Goal: Book appointment/travel/reservation

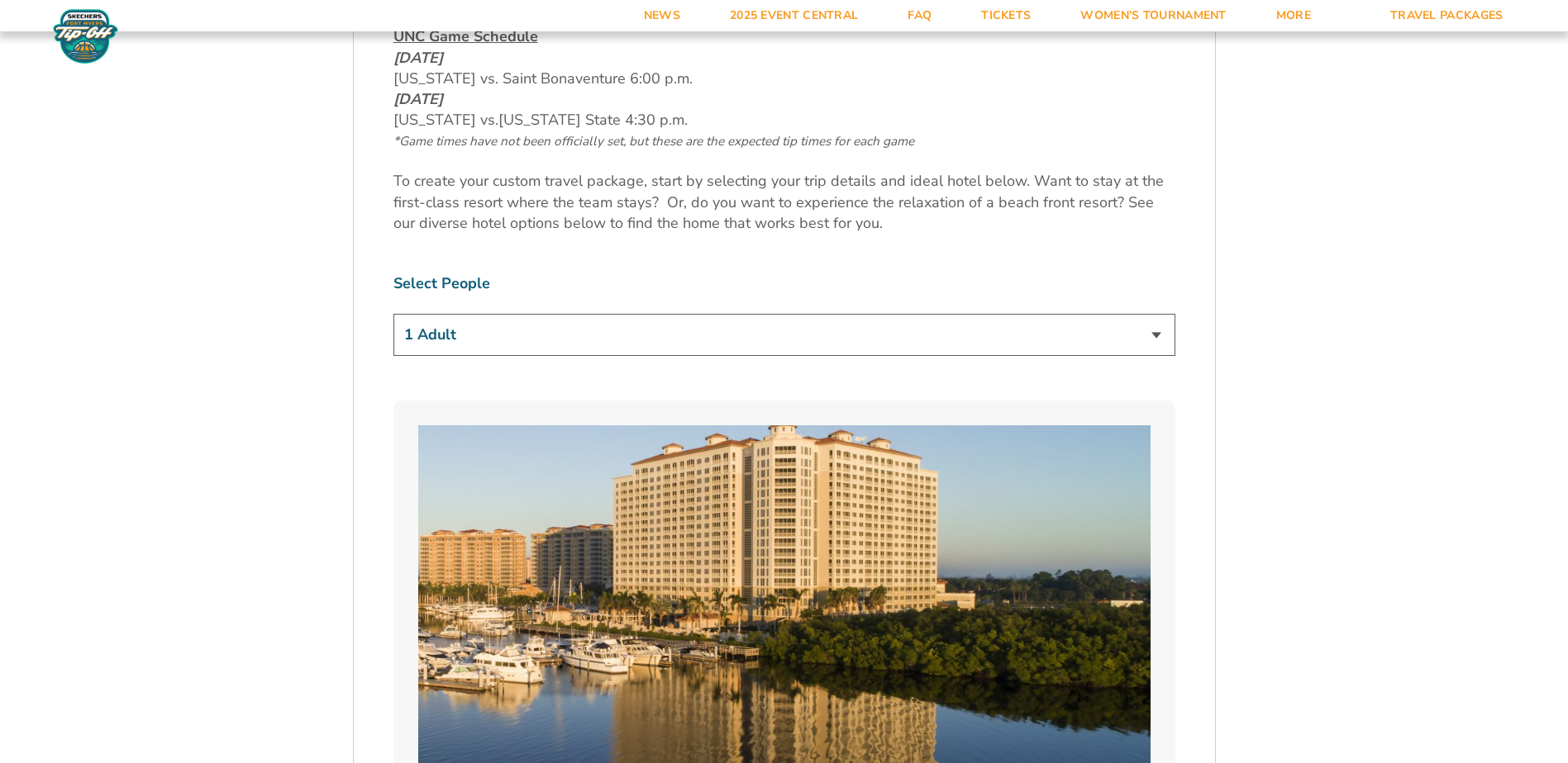
scroll to position [991, 0]
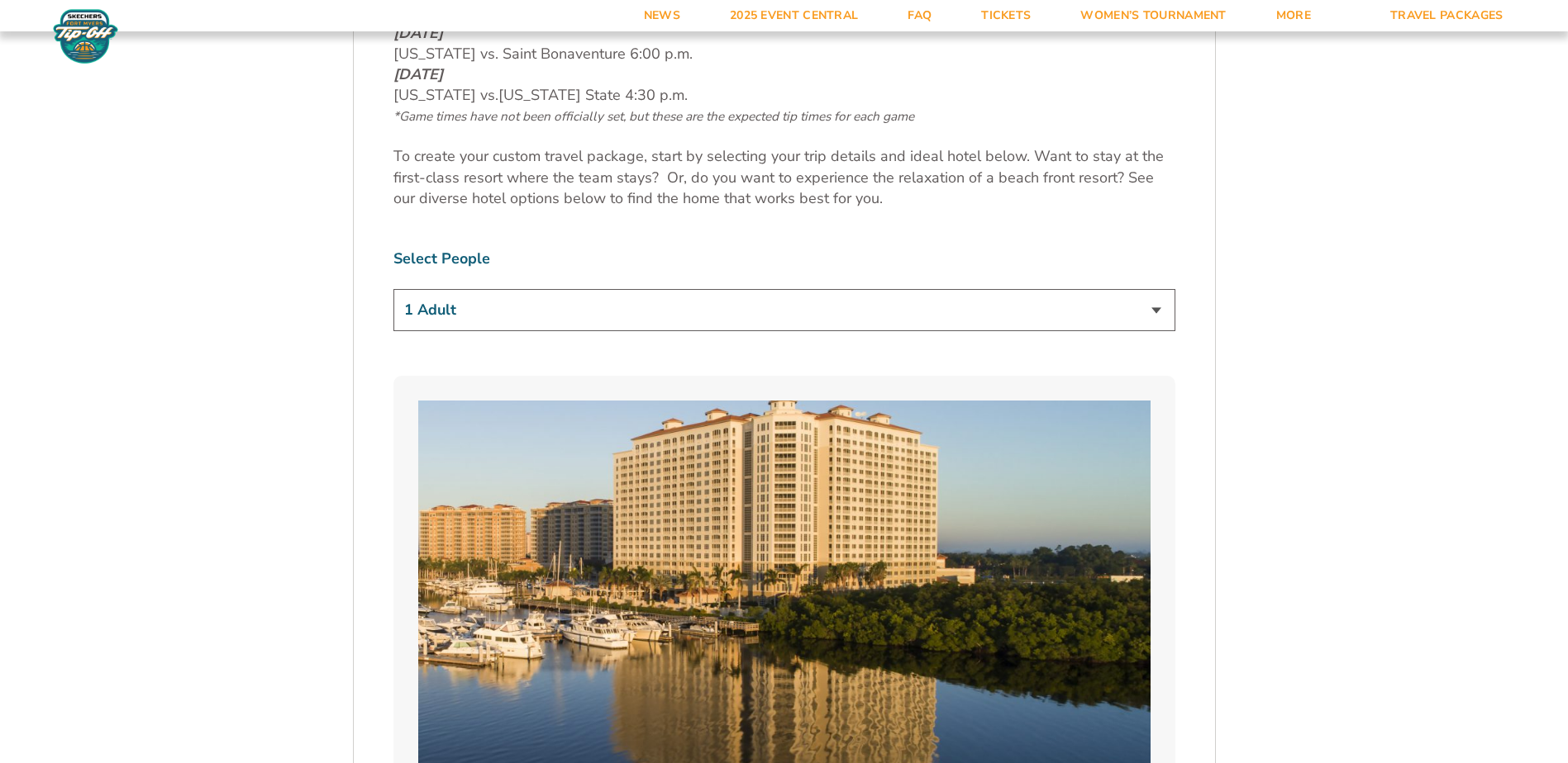
click at [1150, 303] on select "1 Adult 2 Adults 3 Adults 4 Adults 2 Adults + 1 Child 2 Adults + 2 Children 2 A…" at bounding box center [784, 310] width 782 height 42
select select "2 Adults"
click at [394, 289] on select "1 Adult 2 Adults 3 Adults 4 Adults 2 Adults + 1 Child 2 Adults + 2 Children 2 A…" at bounding box center [784, 310] width 782 height 42
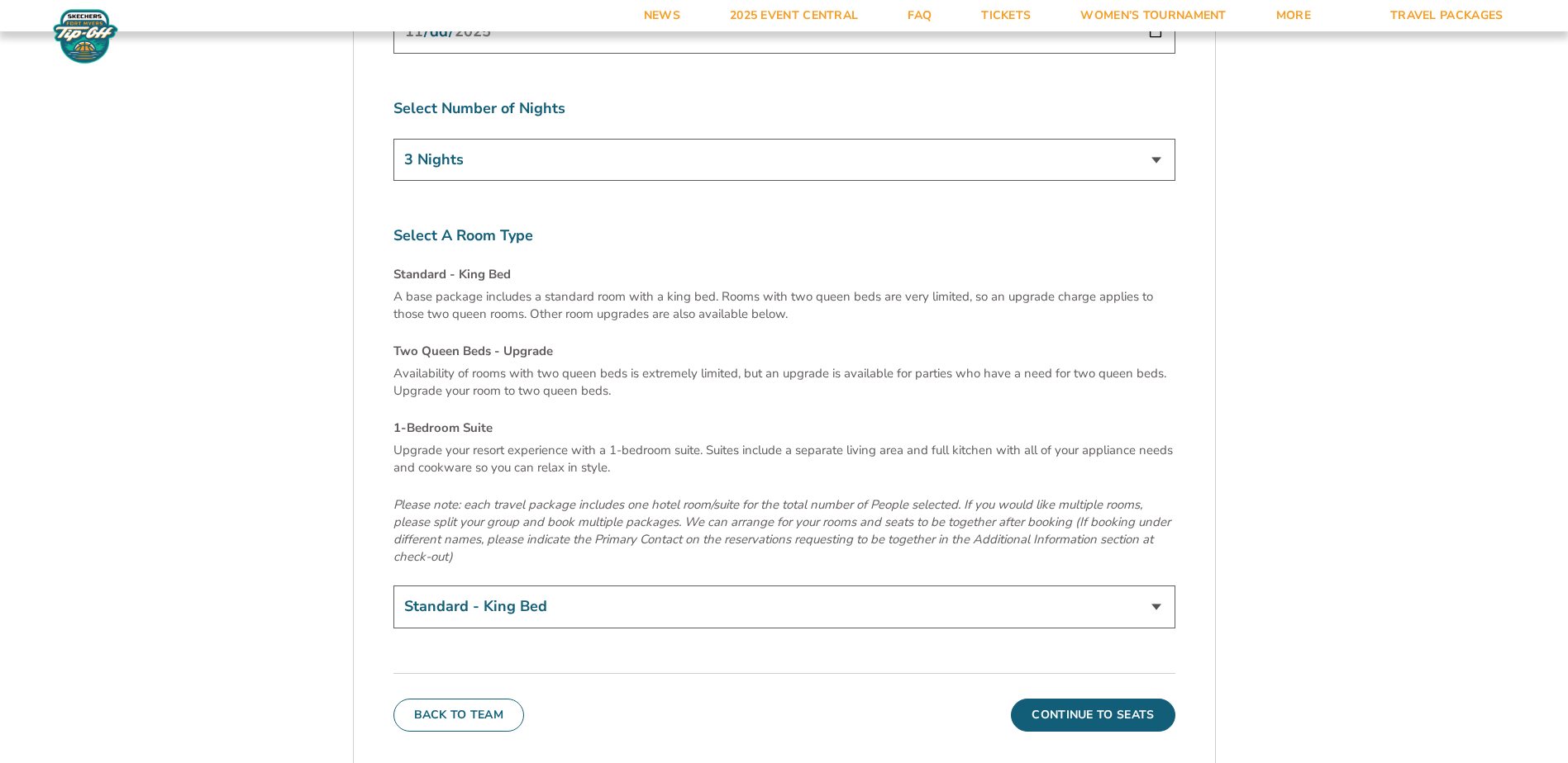
scroll to position [5699, 0]
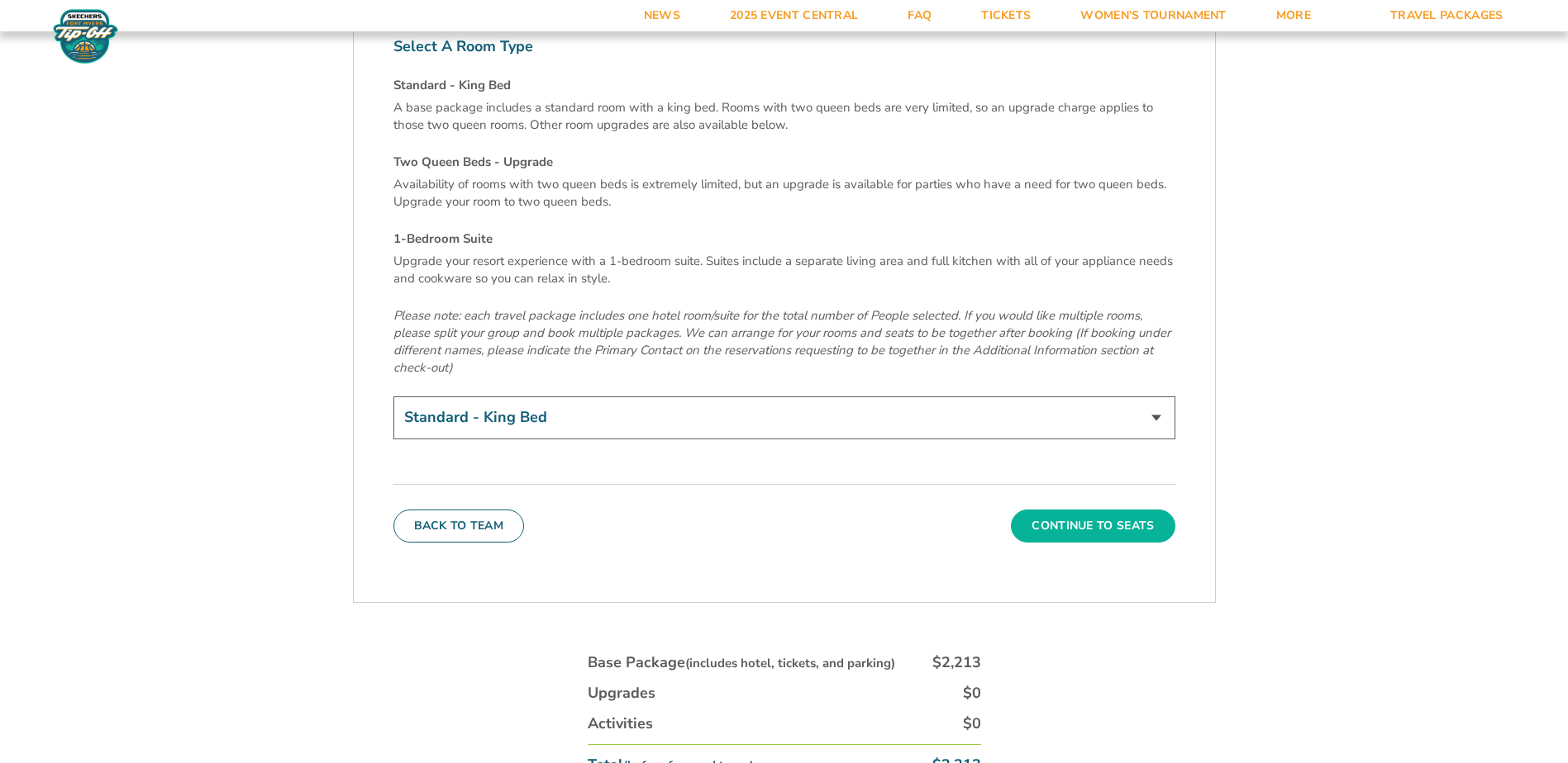
click at [1134, 510] on button "Continue To Seats" at bounding box center [1092, 526] width 163 height 33
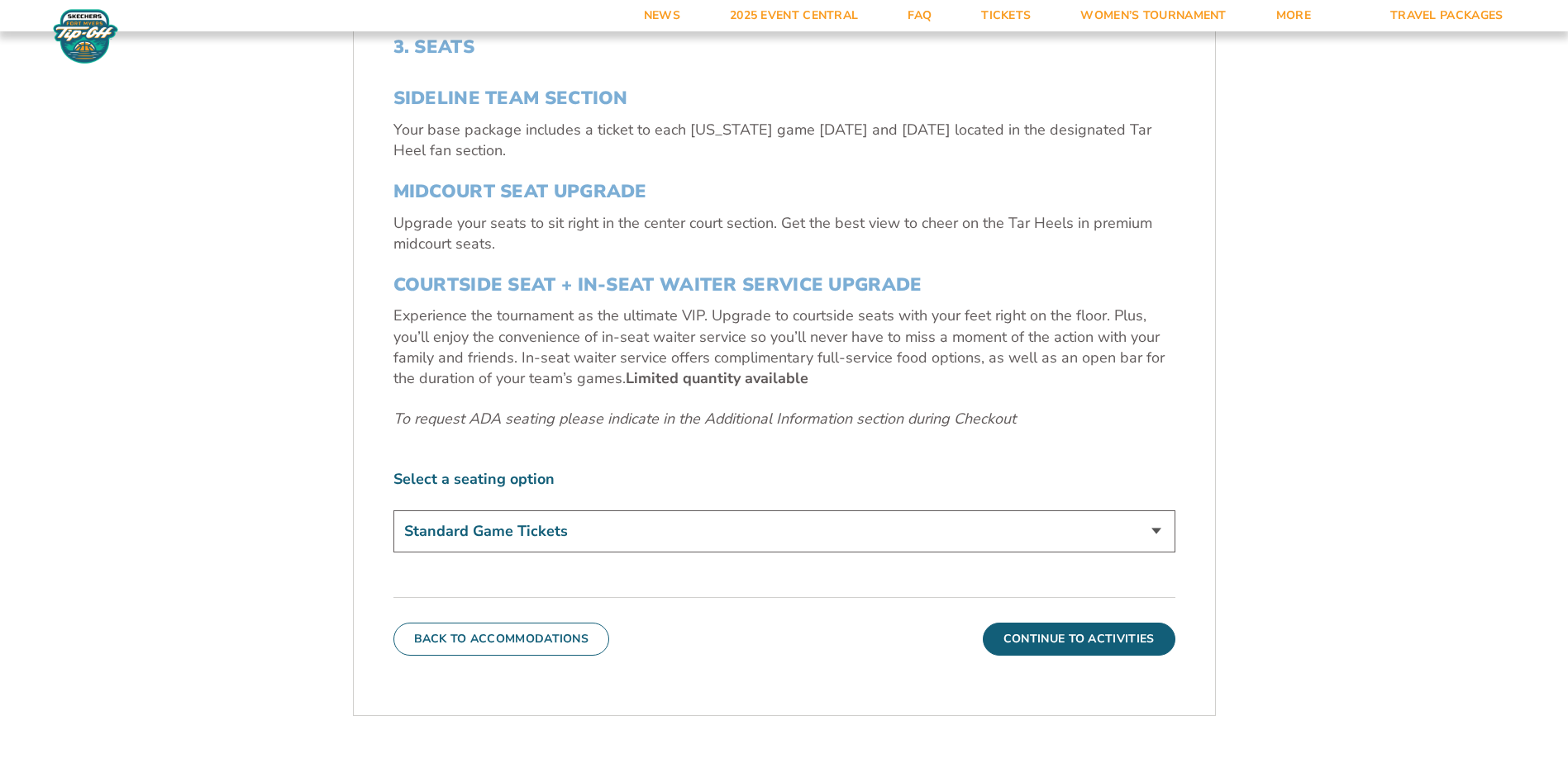
scroll to position [608, 0]
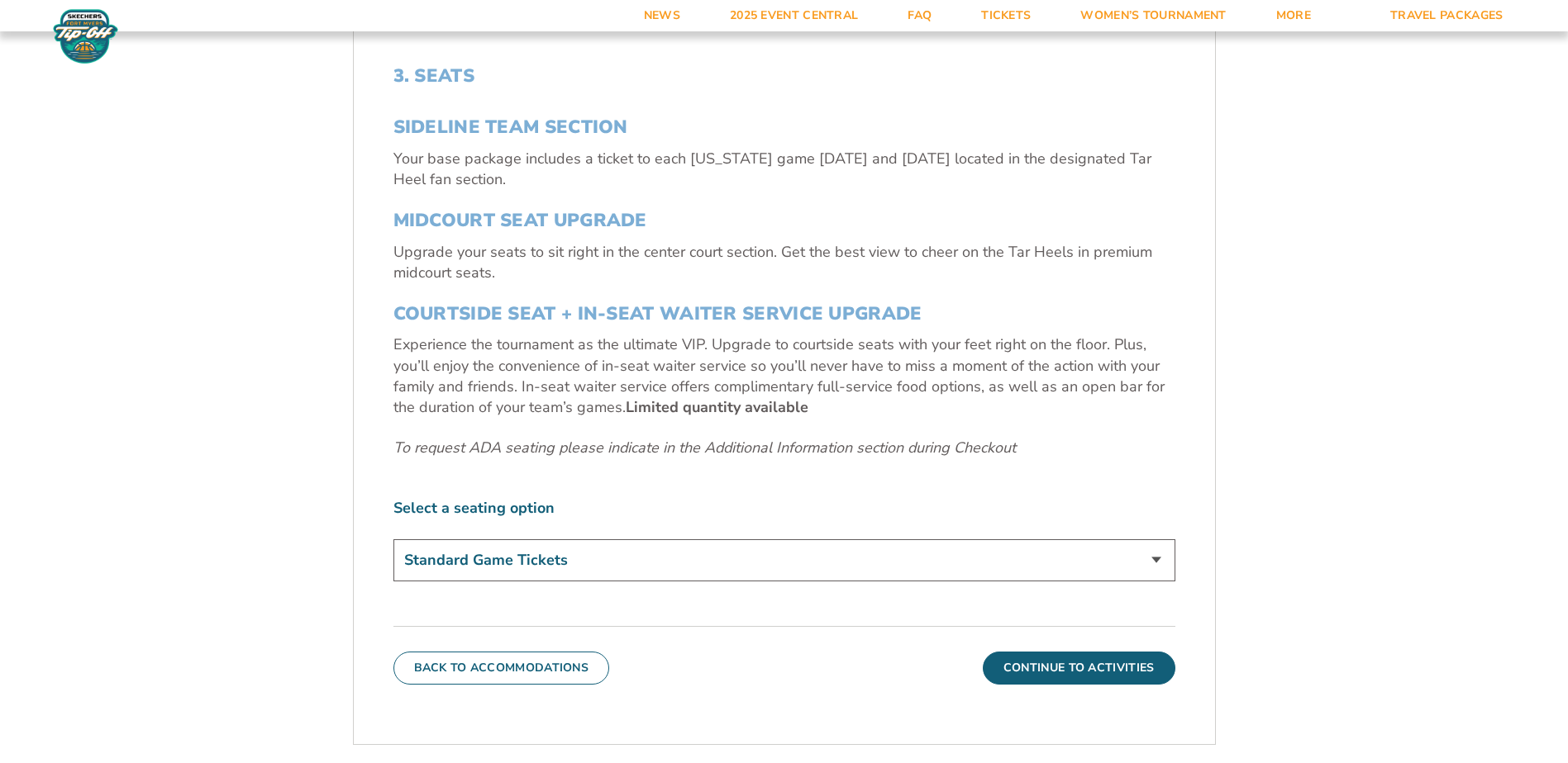
click at [1155, 555] on select "Standard Game Tickets Midcourt Seat Upgrade (+$140 per person) Courtside Seat +…" at bounding box center [784, 561] width 782 height 42
click at [1160, 555] on select "Standard Game Tickets Midcourt Seat Upgrade (+$140 per person) Courtside Seat +…" at bounding box center [784, 561] width 782 height 42
click at [1160, 560] on select "Standard Game Tickets Midcourt Seat Upgrade (+$140 per person) Courtside Seat +…" at bounding box center [784, 561] width 782 height 42
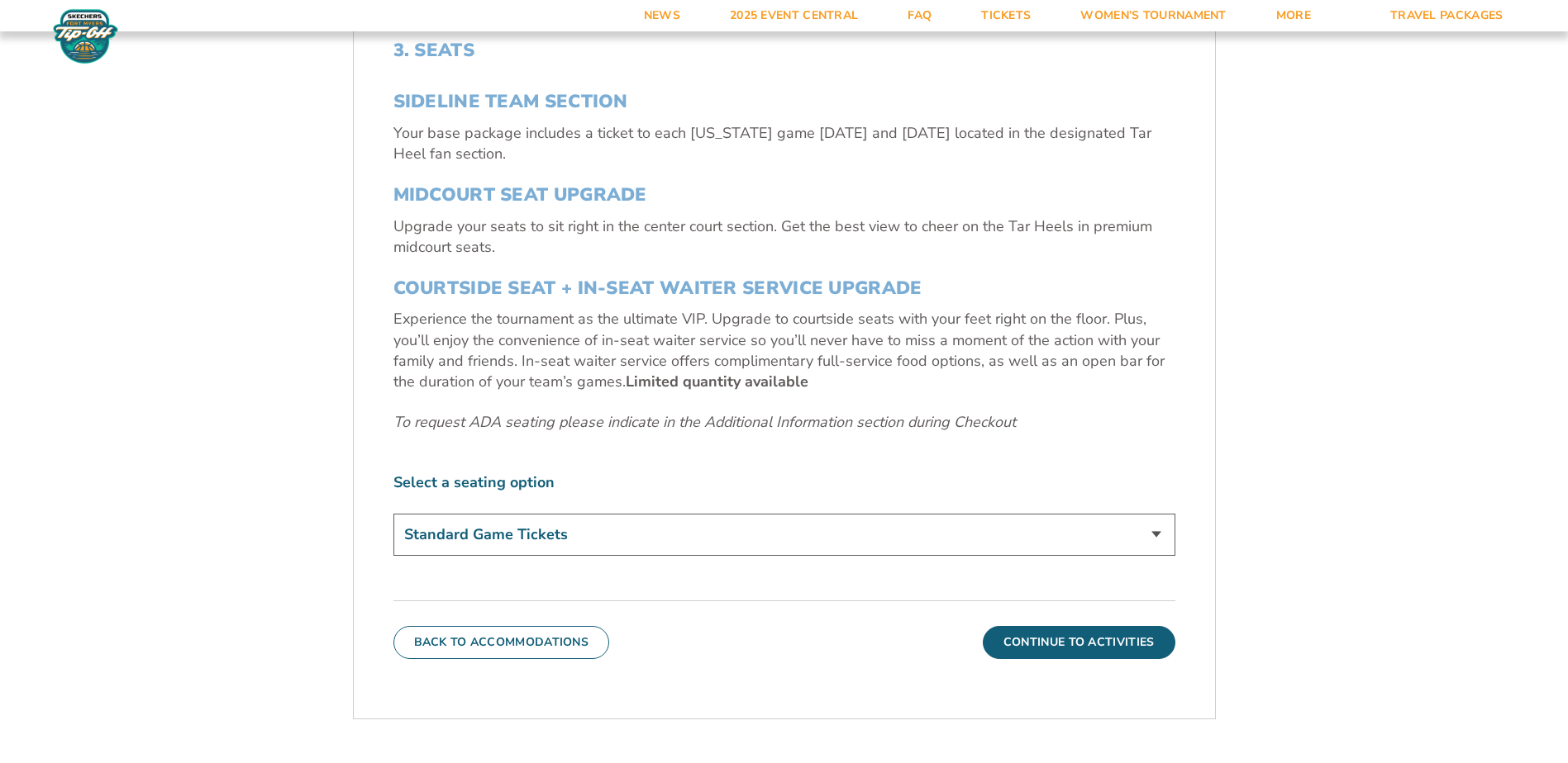
scroll to position [691, 0]
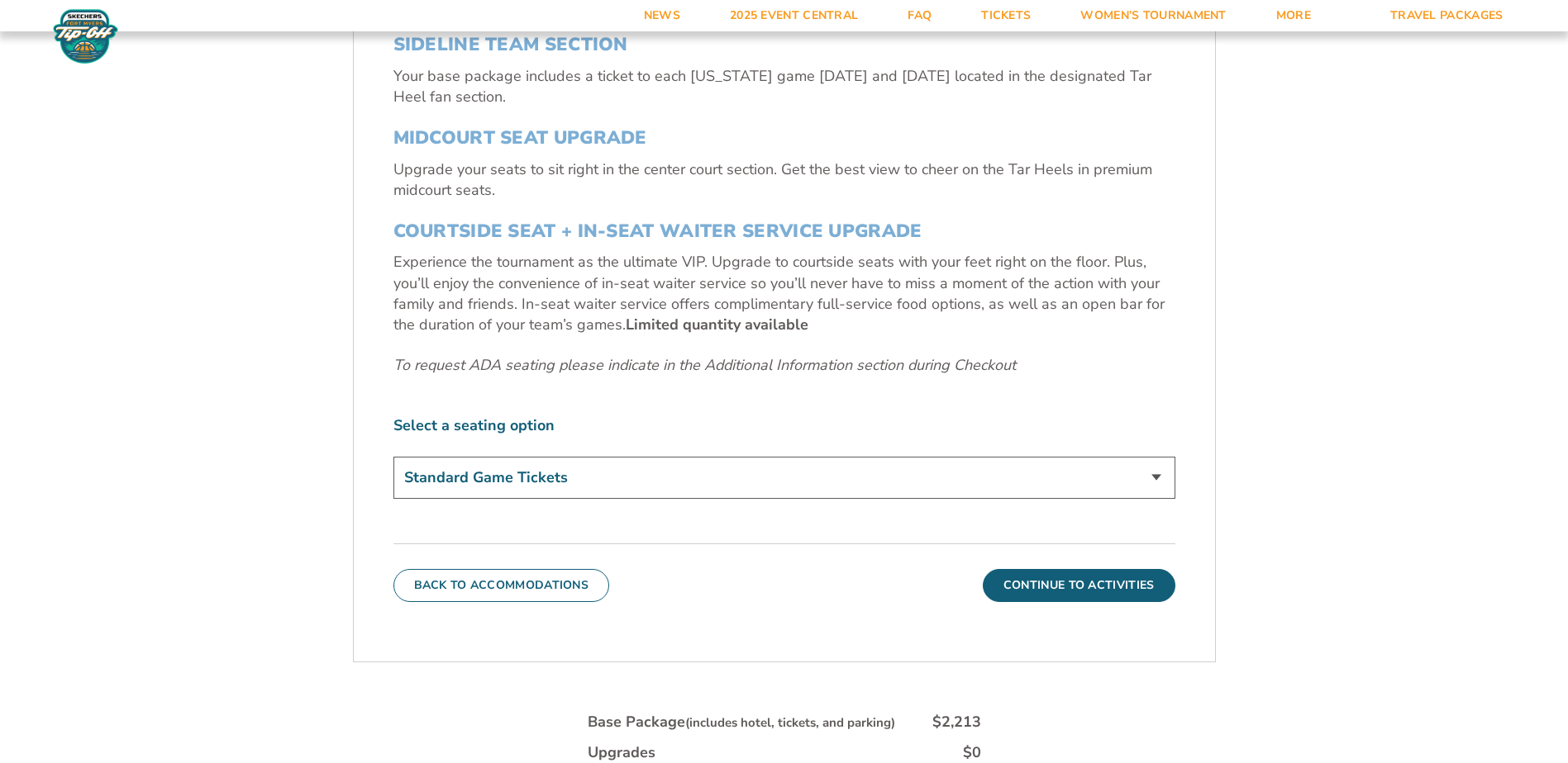
click at [1158, 476] on select "Standard Game Tickets Midcourt Seat Upgrade (+$140 per person) Courtside Seat +…" at bounding box center [784, 477] width 782 height 42
select select "Midcourt Seat Upgrade"
click at [394, 456] on select "Standard Game Tickets Midcourt Seat Upgrade (+$140 per person) Courtside Seat +…" at bounding box center [784, 477] width 782 height 42
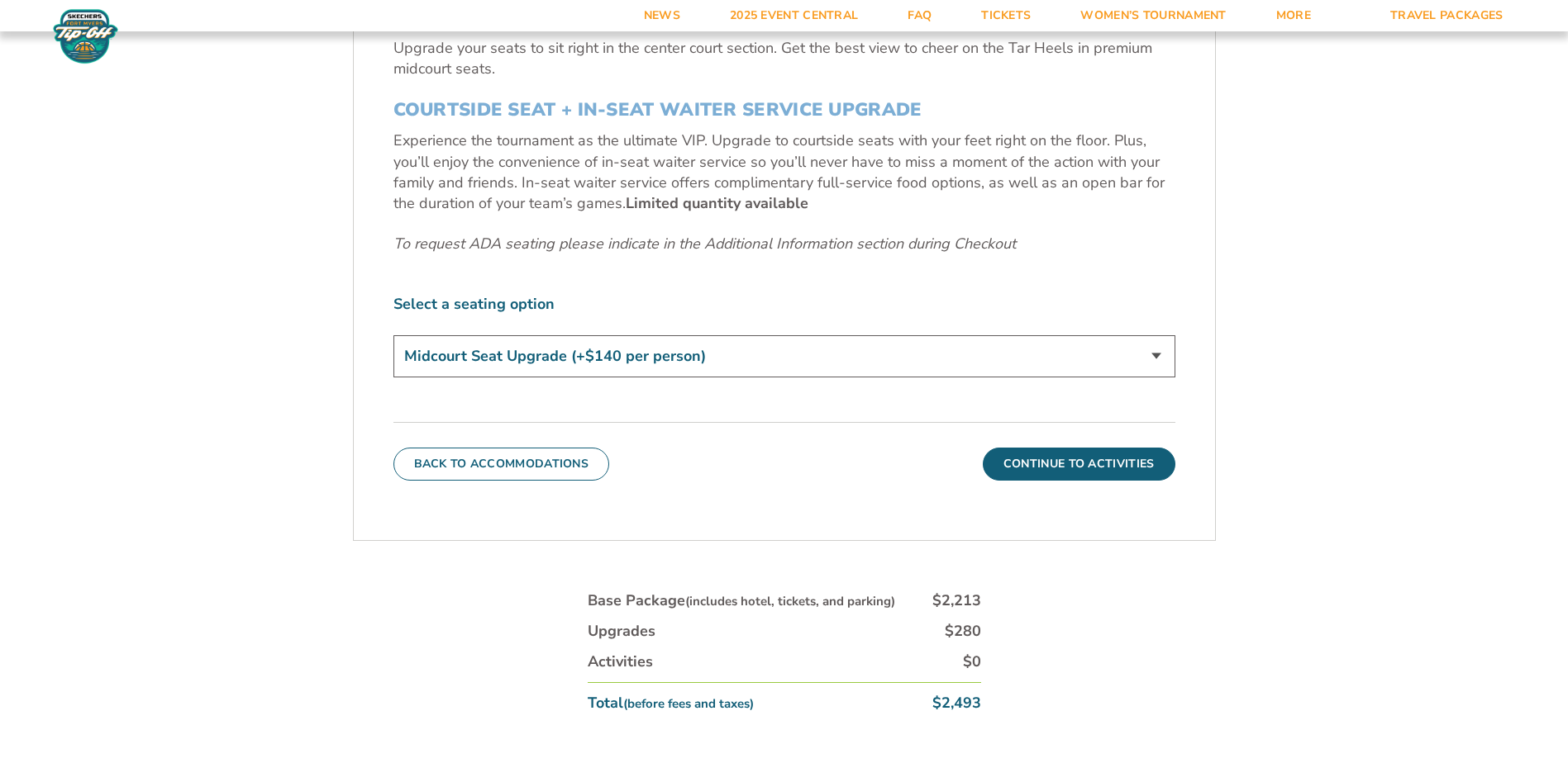
scroll to position [774, 0]
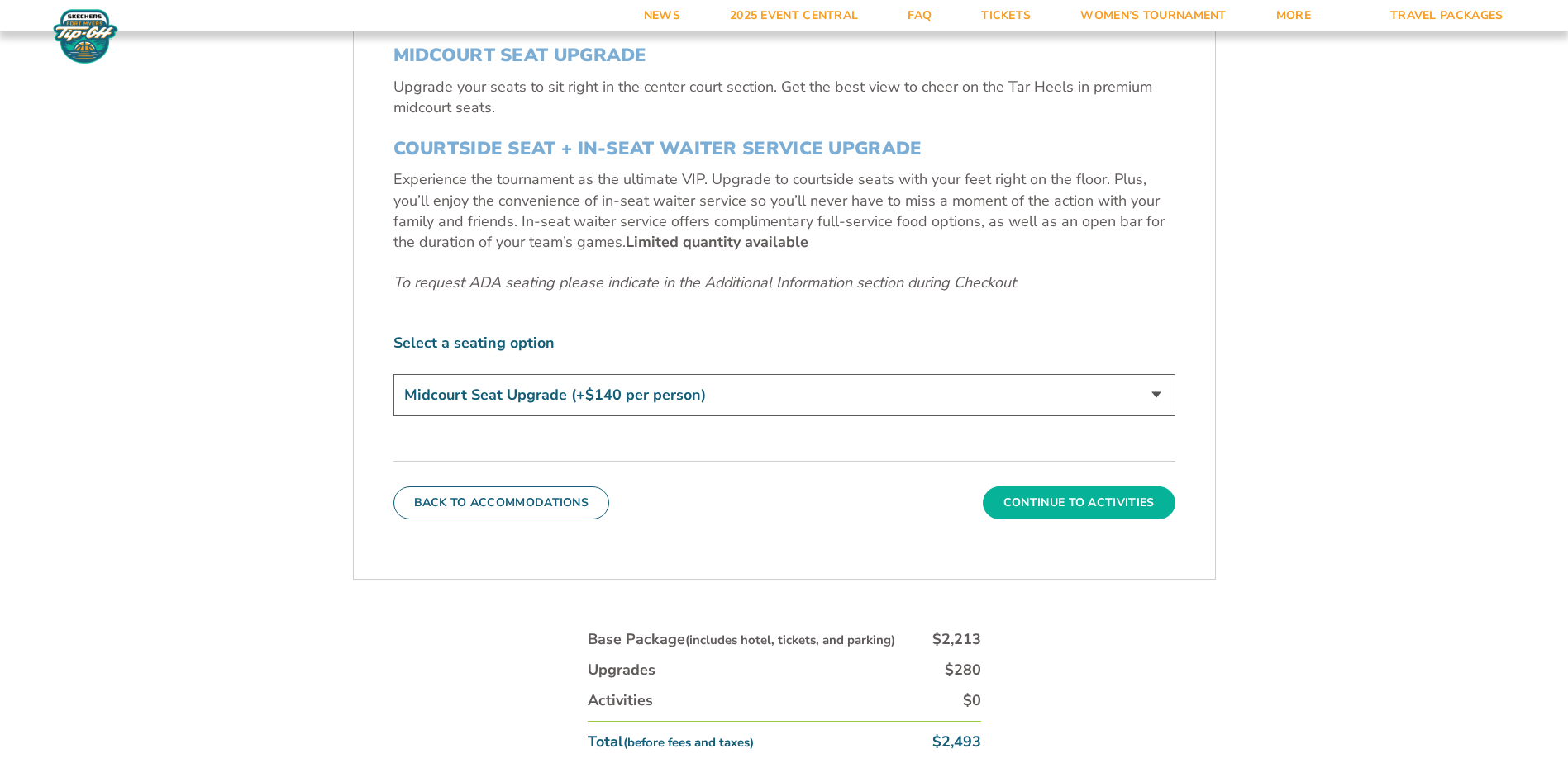
click at [1114, 505] on button "Continue To Activities" at bounding box center [1079, 502] width 193 height 33
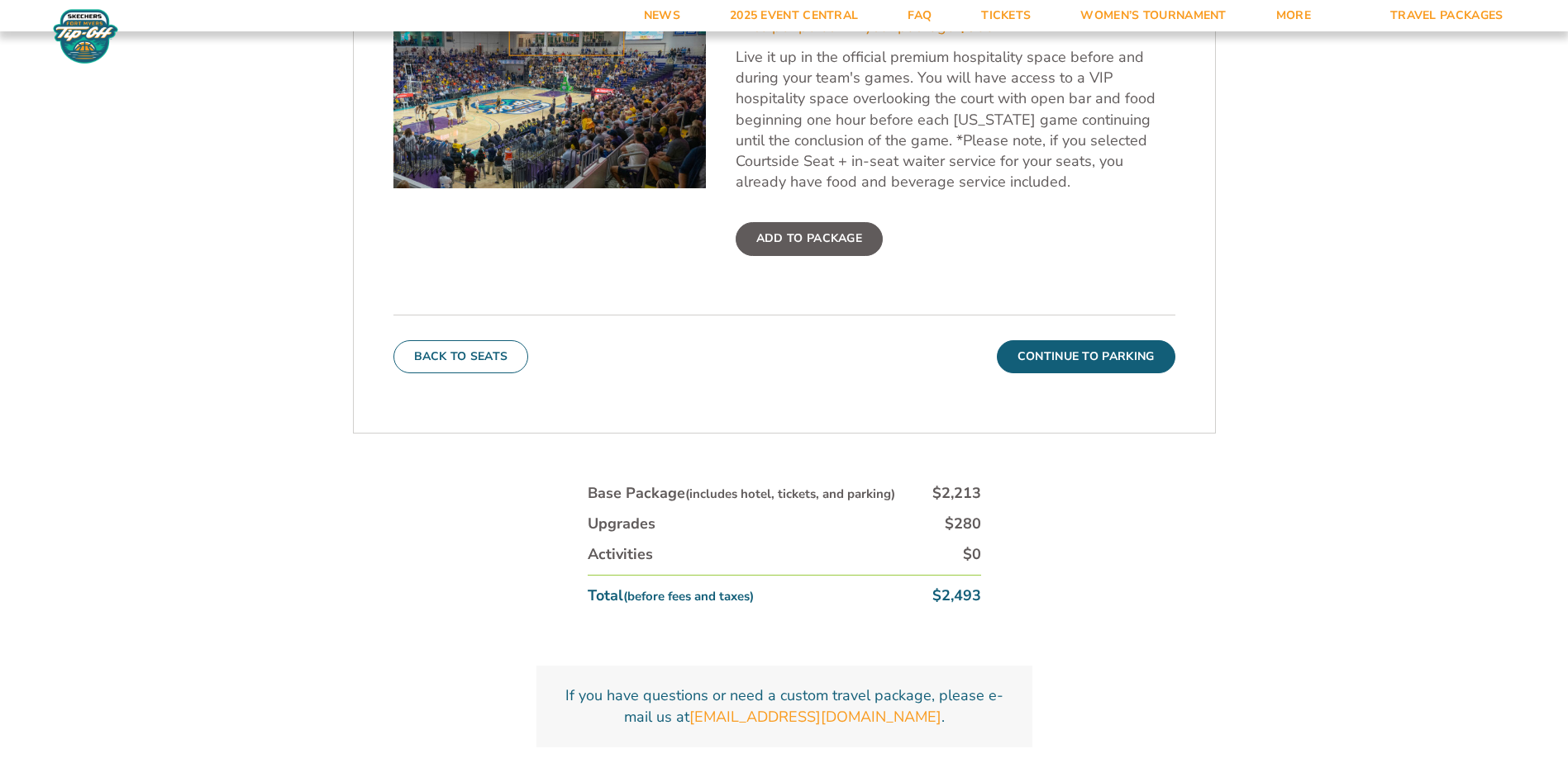
scroll to position [691, 0]
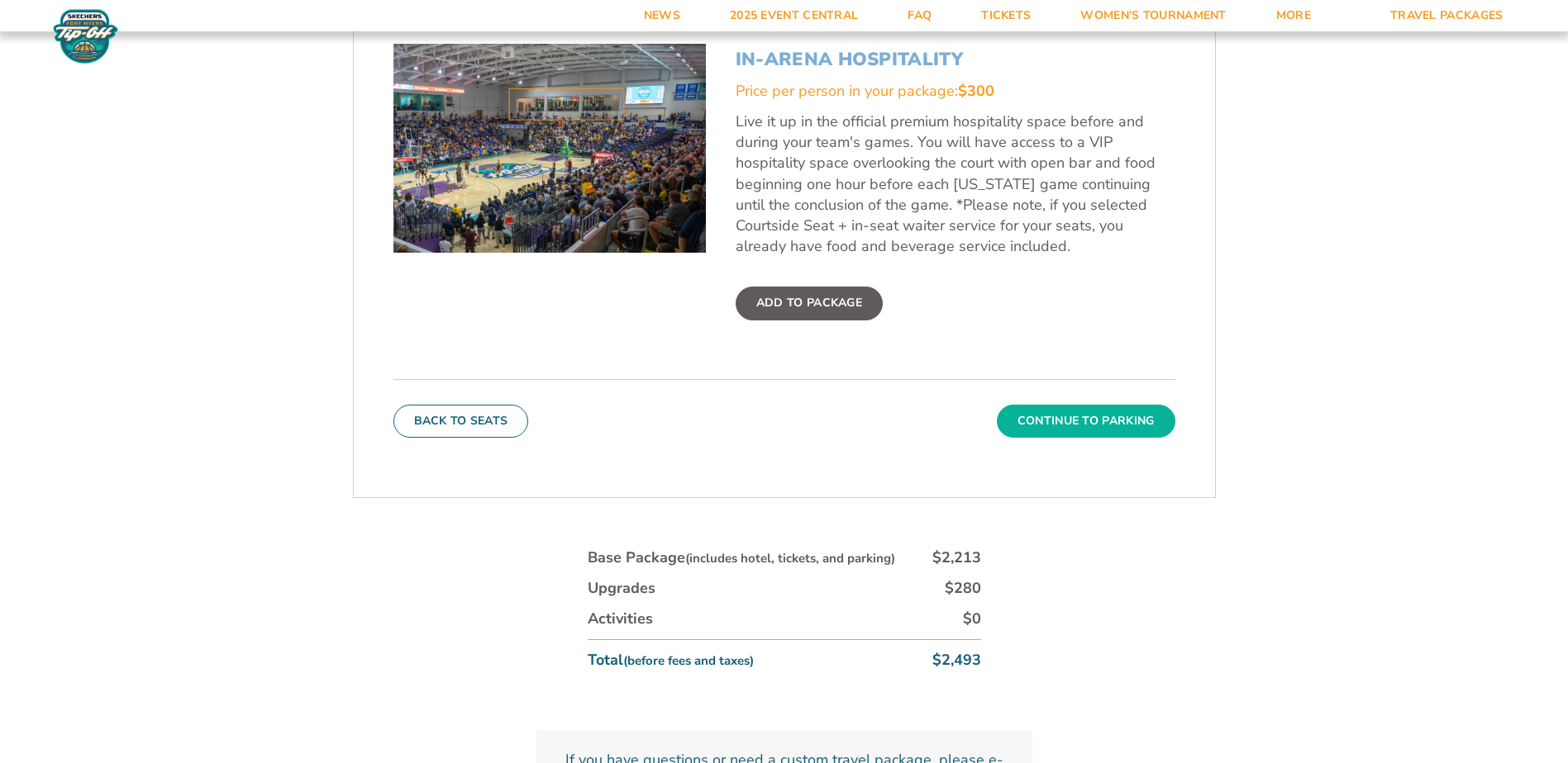
click at [1128, 426] on button "Continue To Parking" at bounding box center [1085, 421] width 179 height 33
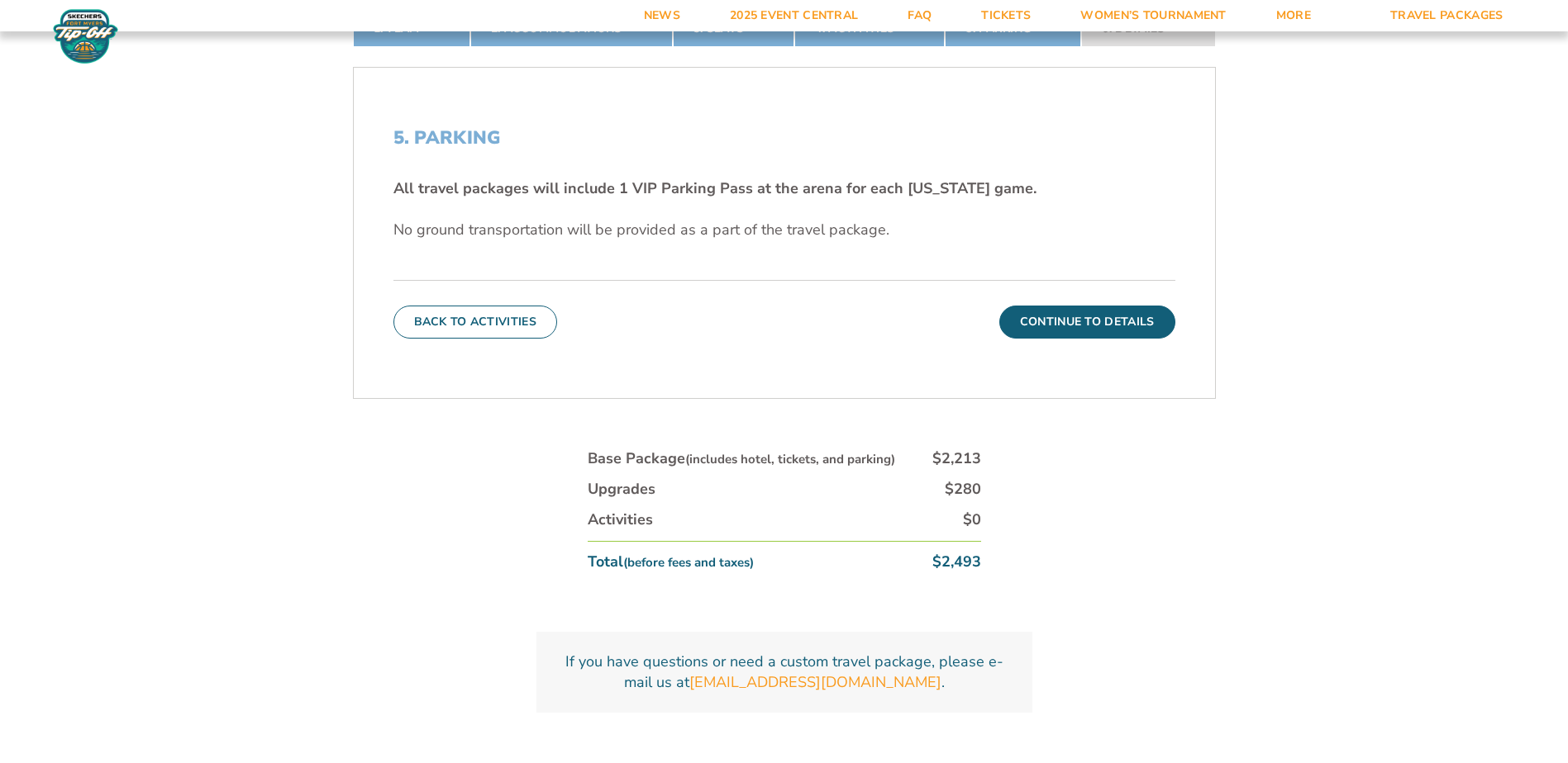
scroll to position [608, 0]
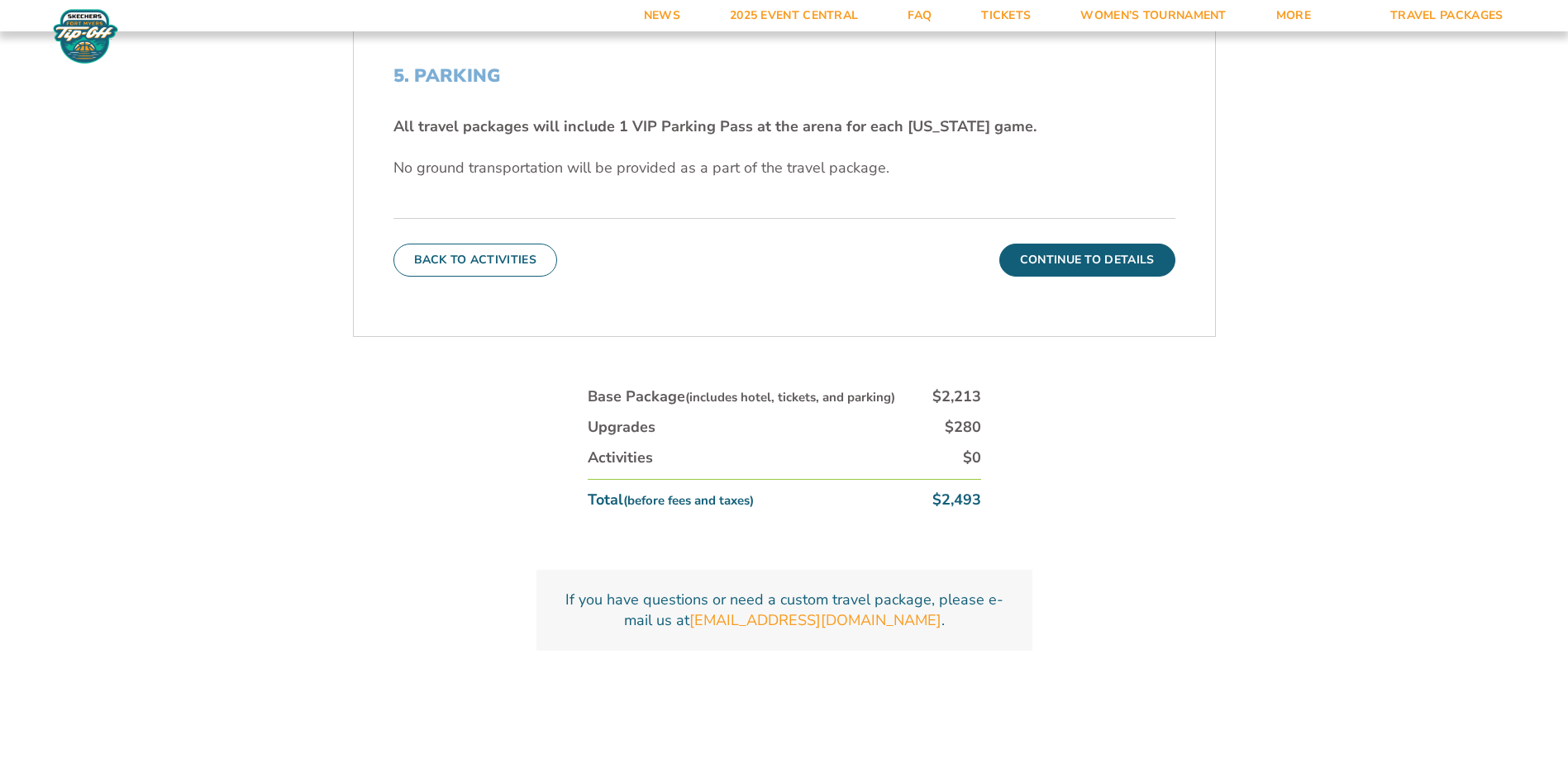
click at [1275, 413] on form "[US_STATE] [US_STATE] Travel Package 1. Team 2. Accommodations 3. Seats 4. Acti…" at bounding box center [784, 61] width 1568 height 1339
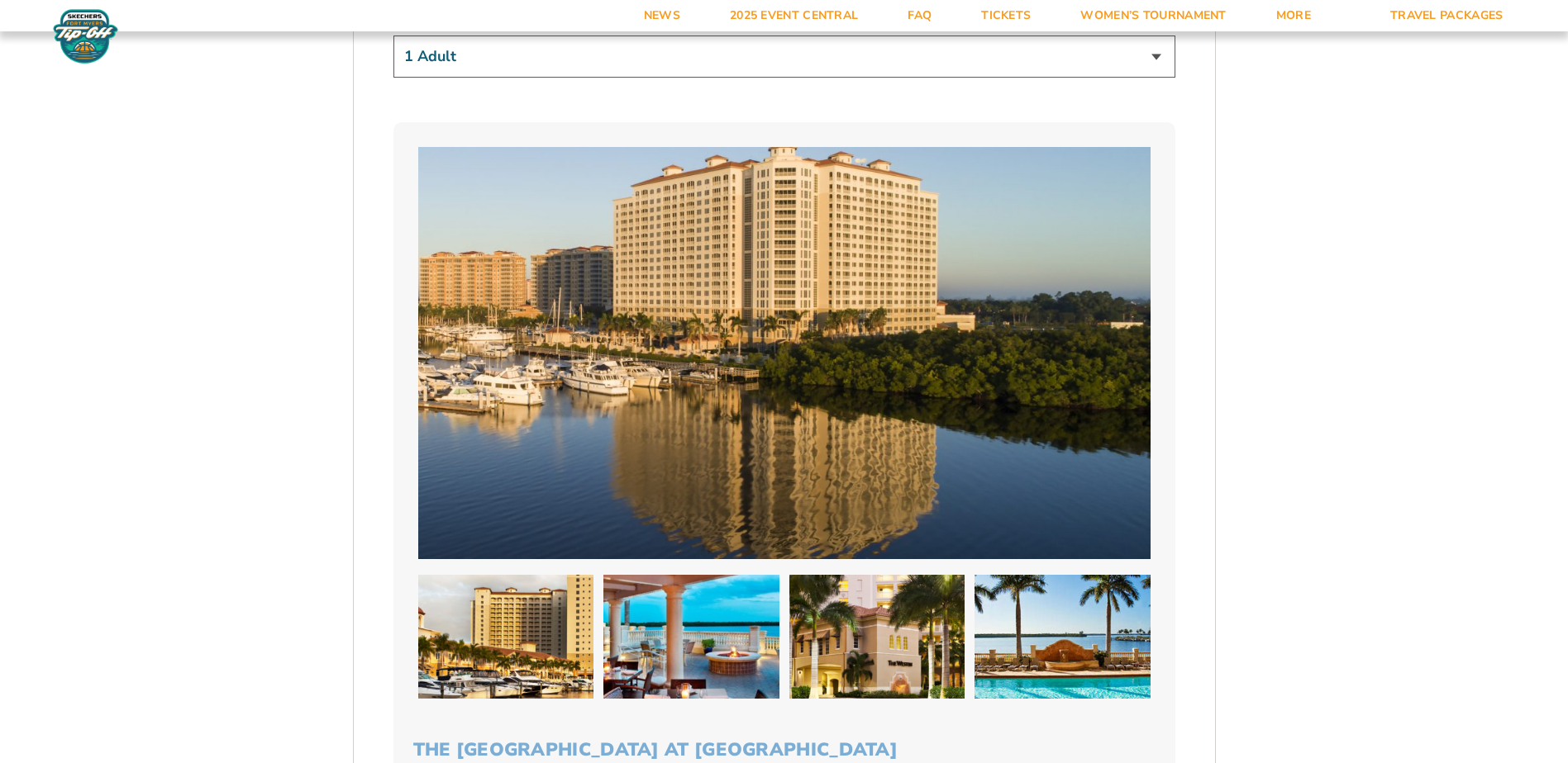
scroll to position [1239, 0]
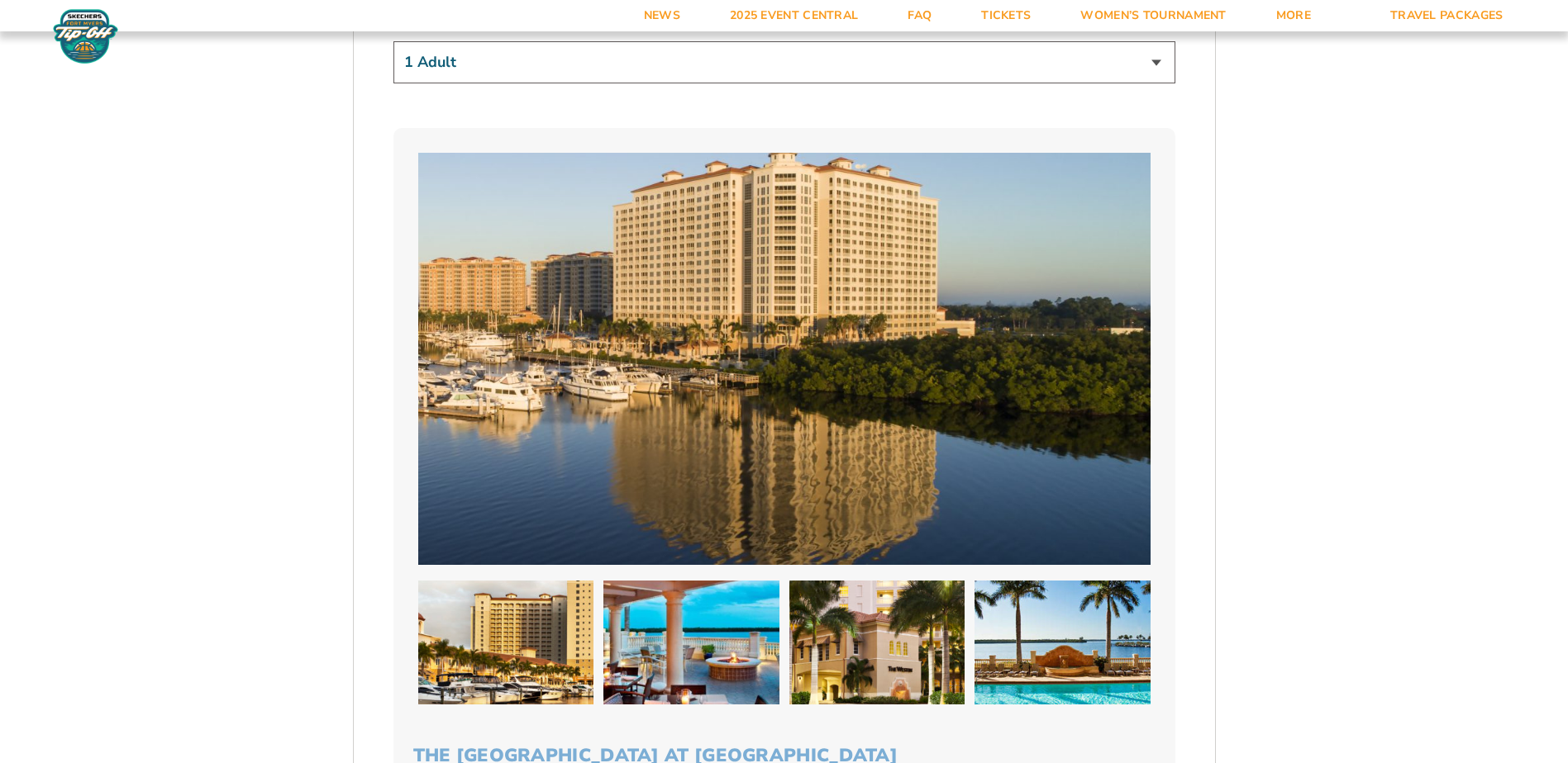
click at [1149, 58] on select "1 Adult 2 Adults 3 Adults 4 Adults 2 Adults + 1 Child 2 Adults + 2 Children 2 A…" at bounding box center [784, 62] width 782 height 42
select select "2 Adults"
click at [394, 41] on select "1 Adult 2 Adults 3 Adults 4 Adults 2 Adults + 1 Child 2 Adults + 2 Children 2 A…" at bounding box center [784, 62] width 782 height 42
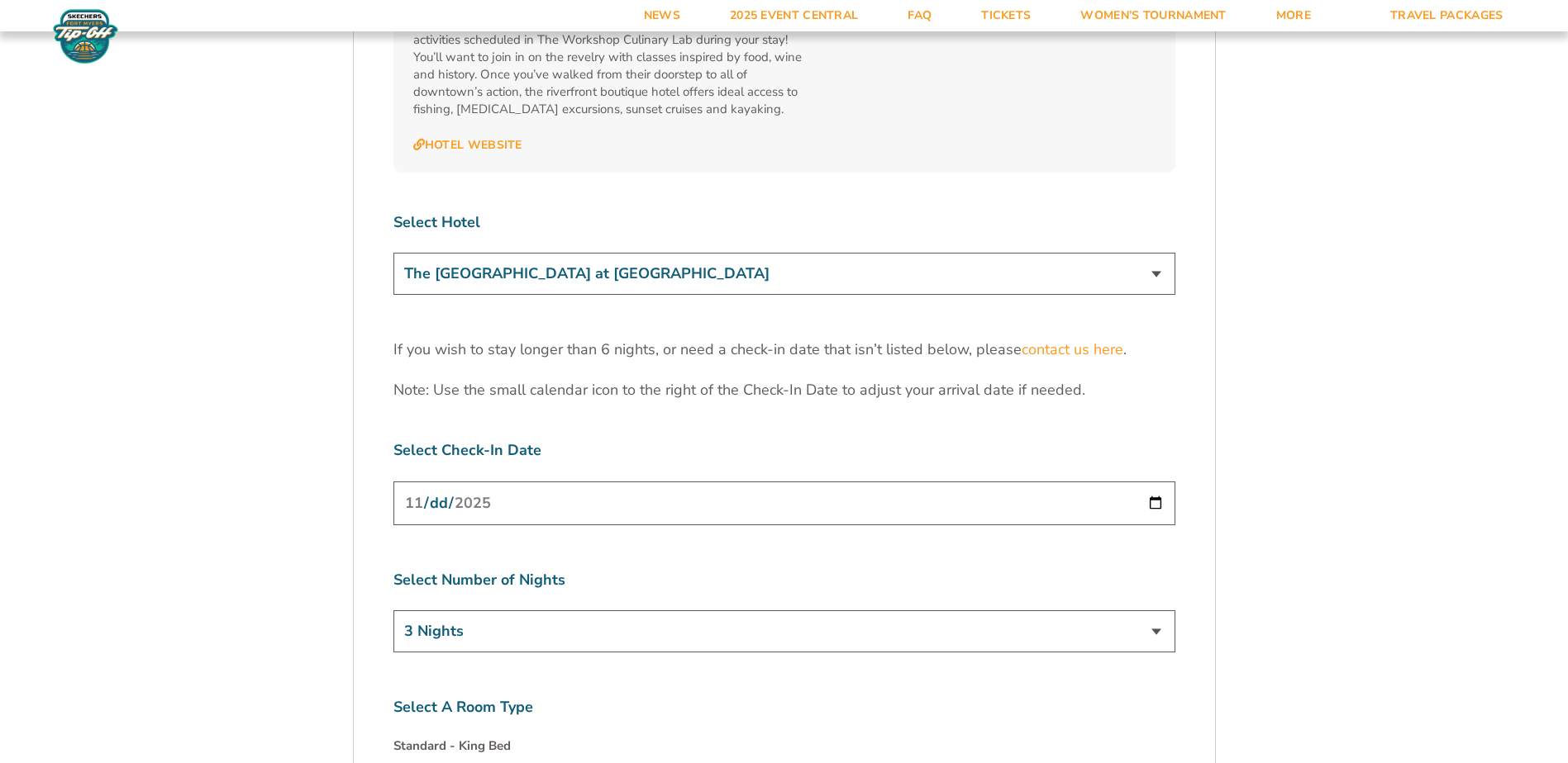
scroll to position [5120, 0]
